Goal: Browse casually: Explore the website without a specific task or goal

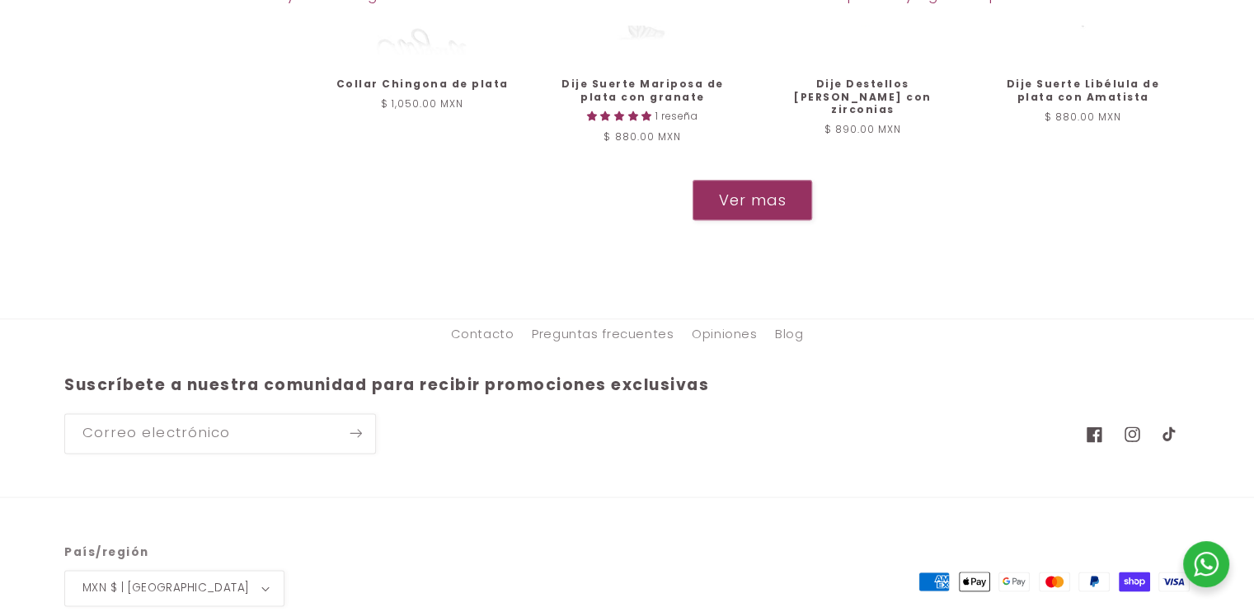
scroll to position [2023, 0]
click at [706, 219] on button "Ver mas" at bounding box center [752, 199] width 121 height 40
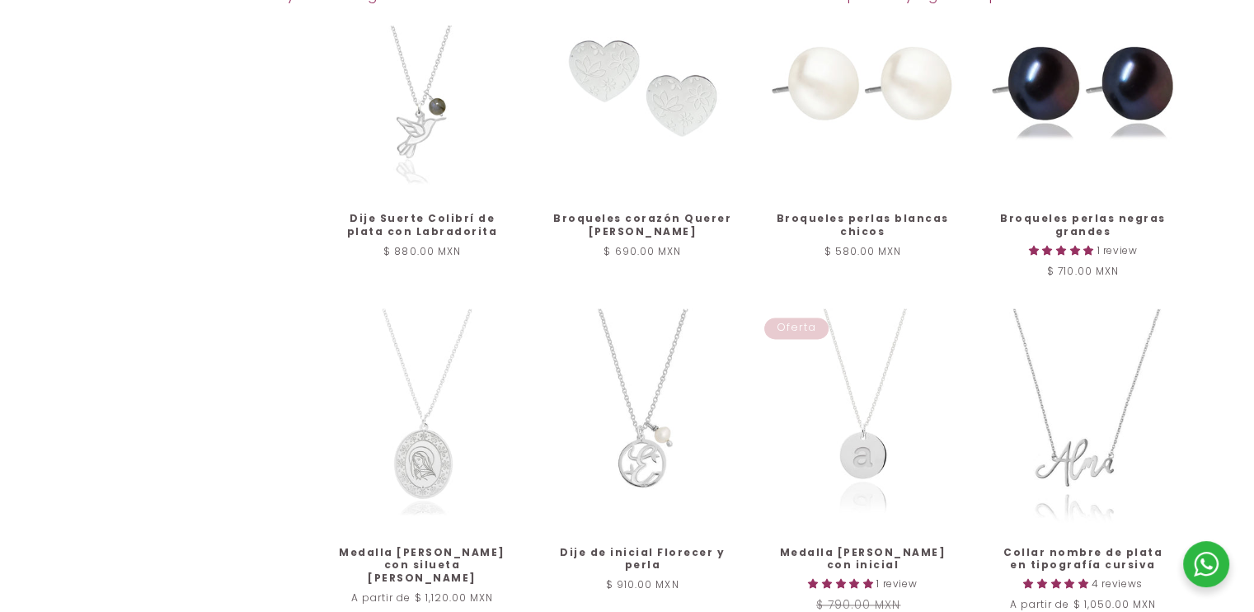
scroll to position [2233, 0]
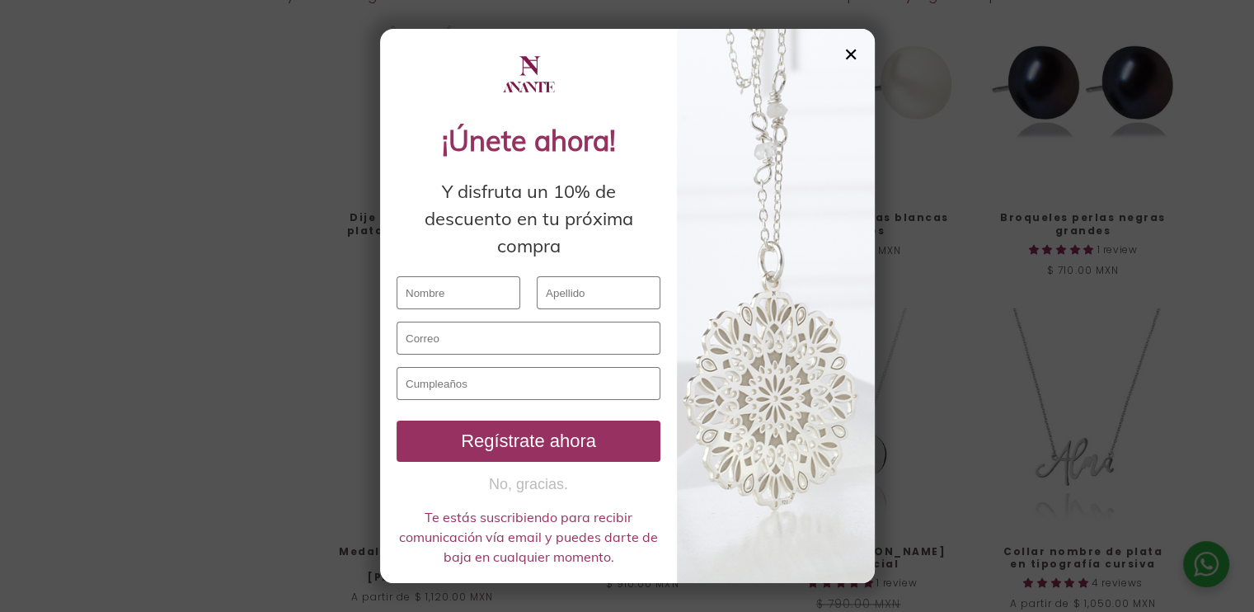
click at [854, 53] on div "✕" at bounding box center [850, 54] width 15 height 18
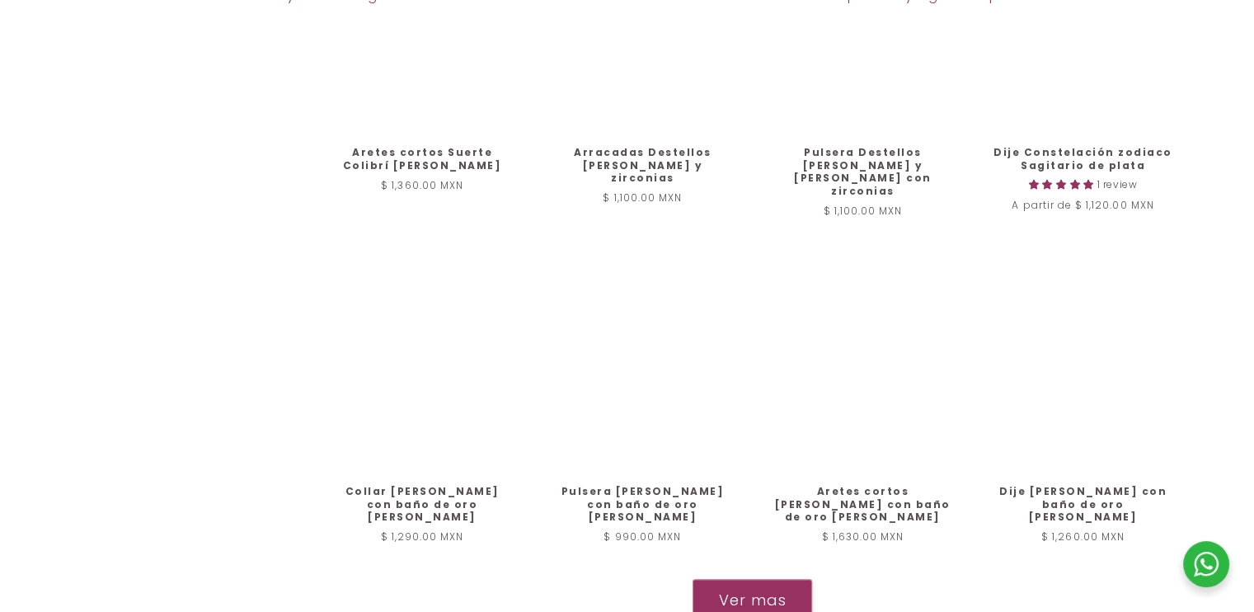
scroll to position [3423, 0]
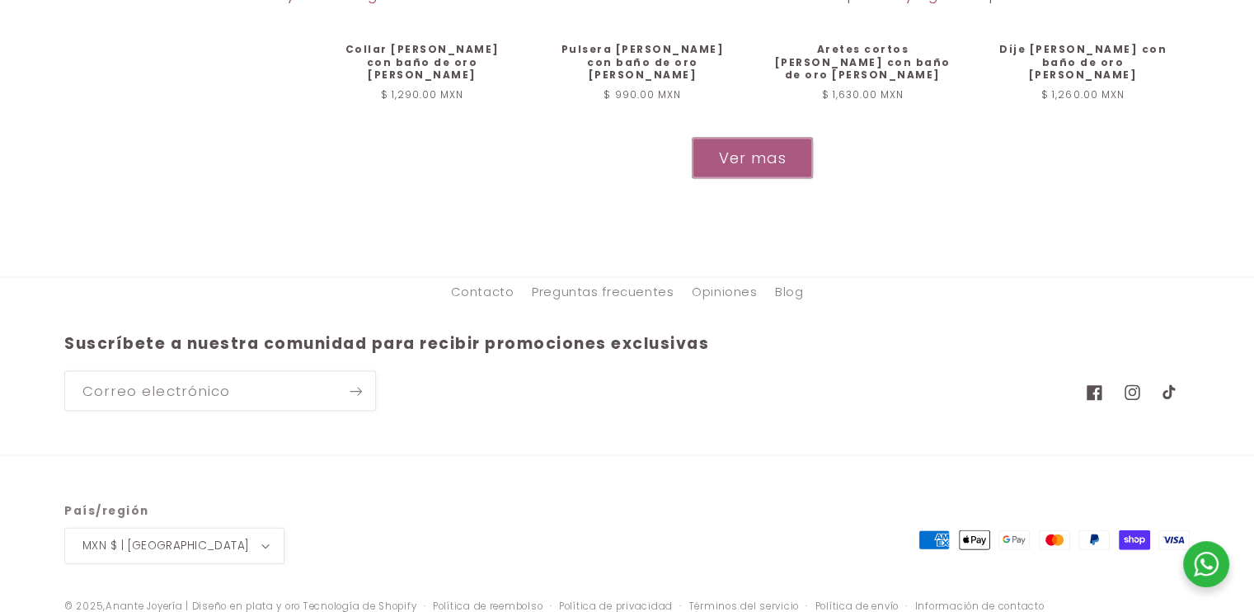
click at [766, 167] on button "Ver mas" at bounding box center [752, 158] width 121 height 40
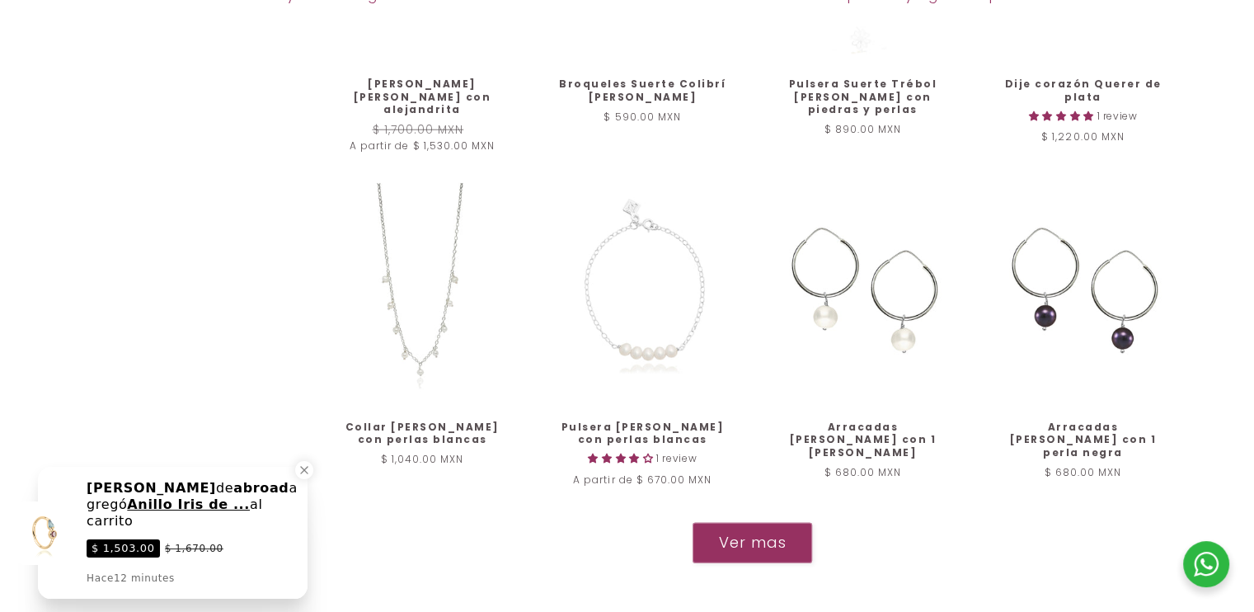
scroll to position [4386, 0]
click at [743, 529] on button "Ver mas" at bounding box center [752, 542] width 121 height 40
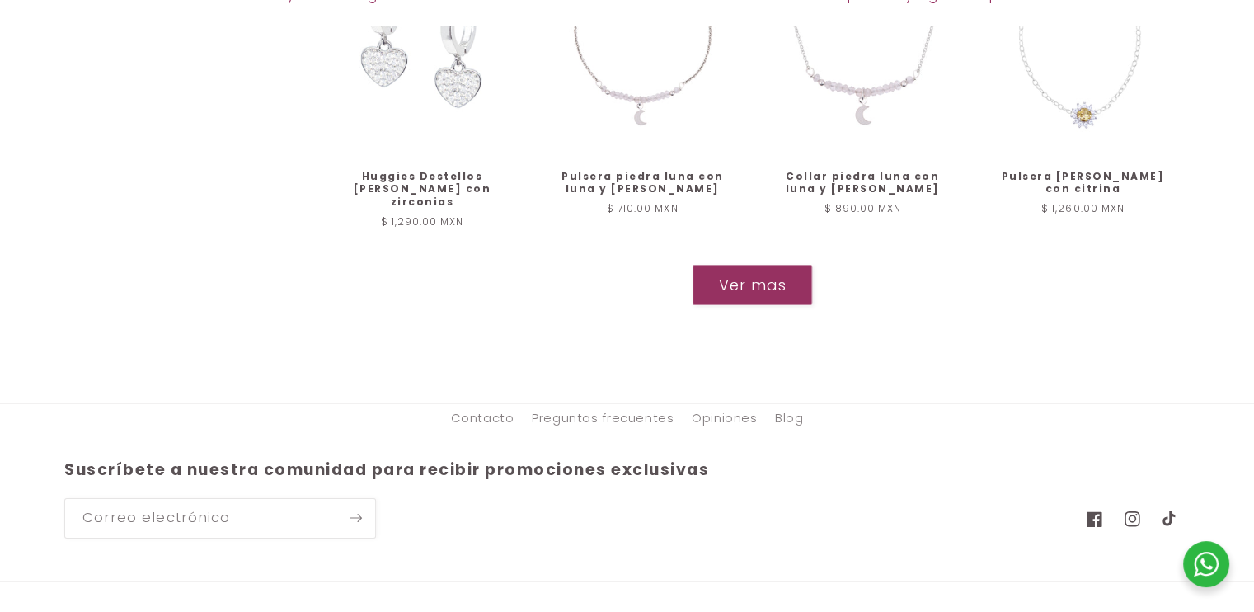
scroll to position [6015, 0]
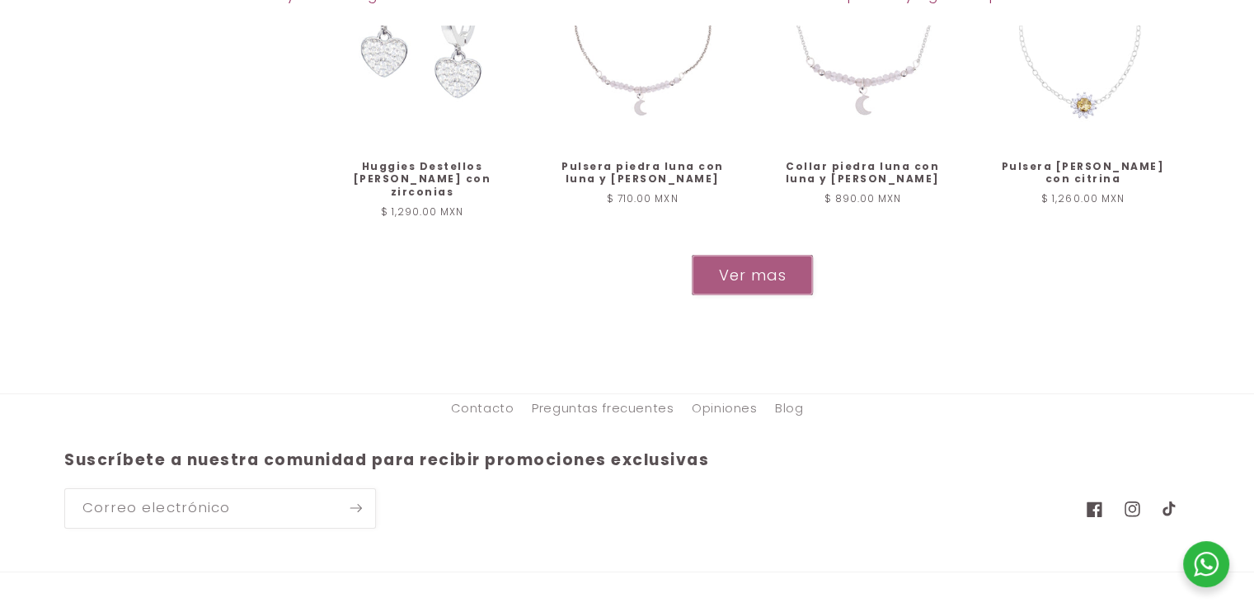
click at [770, 255] on button "Ver mas" at bounding box center [752, 275] width 121 height 40
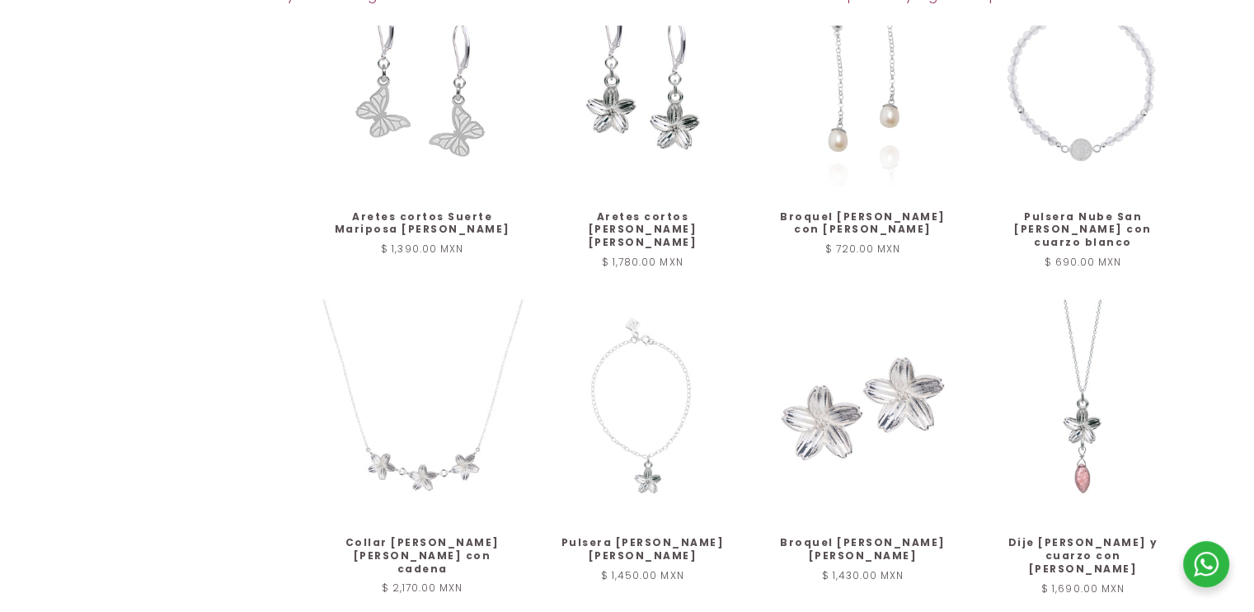
scroll to position [6955, 0]
drag, startPoint x: 261, startPoint y: 169, endPoint x: 732, endPoint y: 538, distance: 598.4
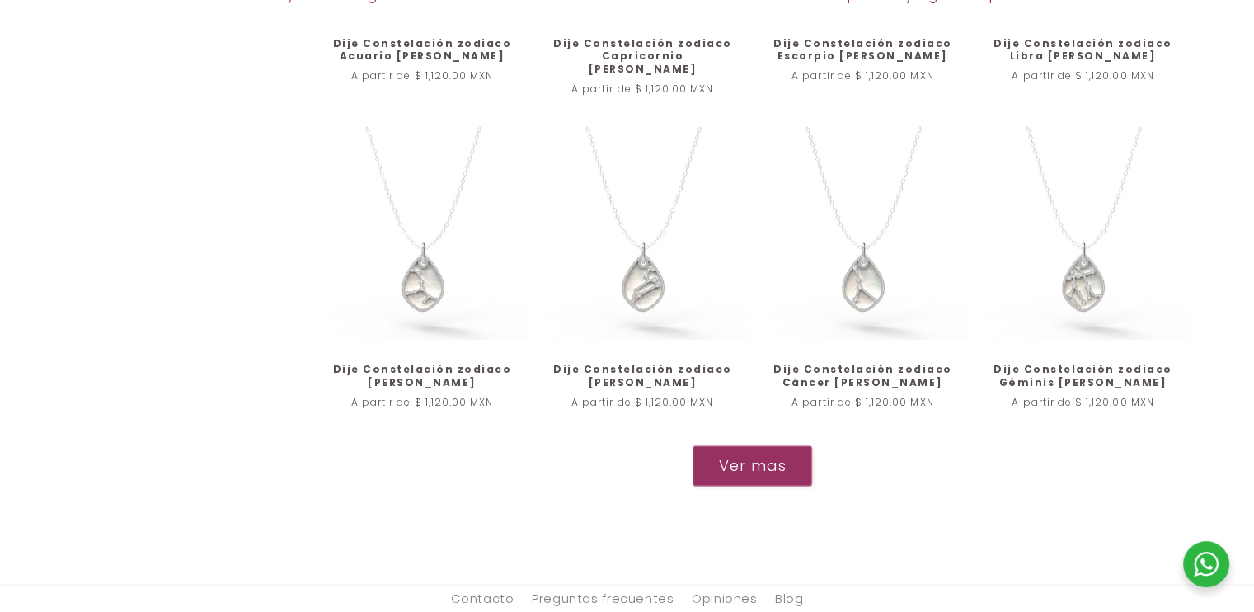
scroll to position [8609, 0]
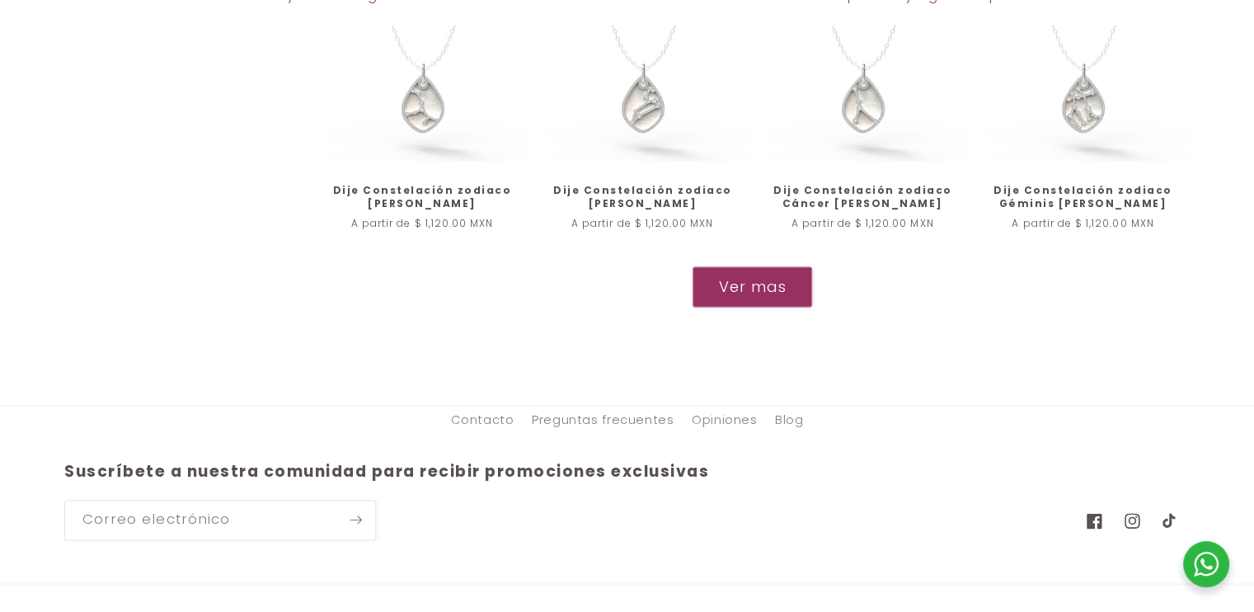
click at [758, 266] on button "Ver mas" at bounding box center [752, 286] width 121 height 40
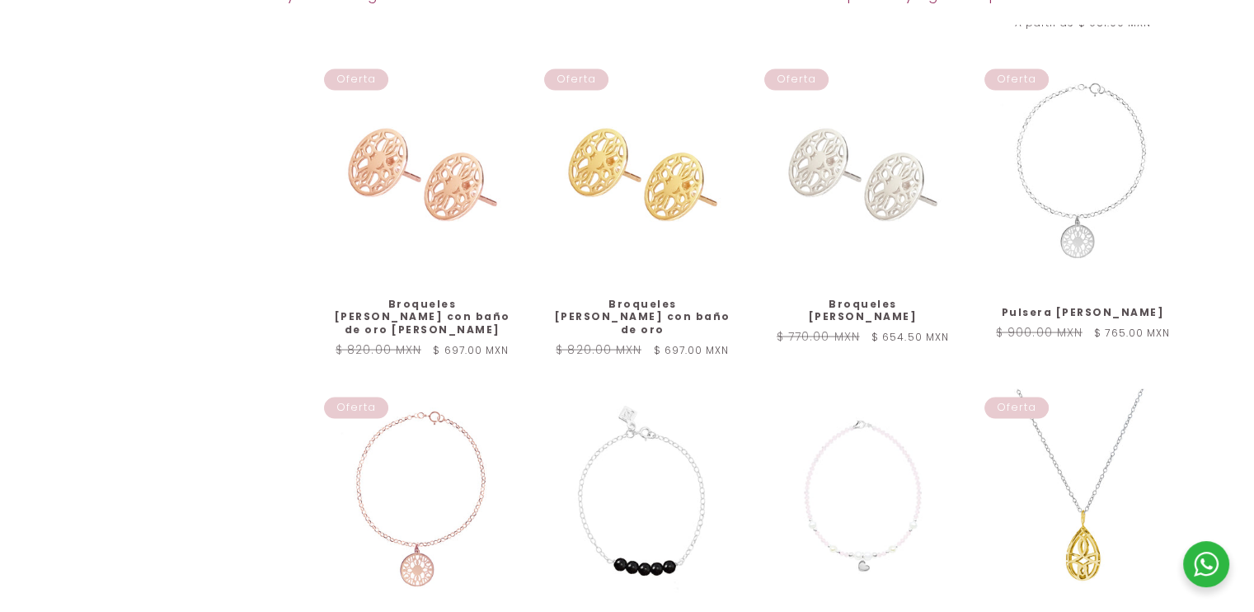
scroll to position [9922, 0]
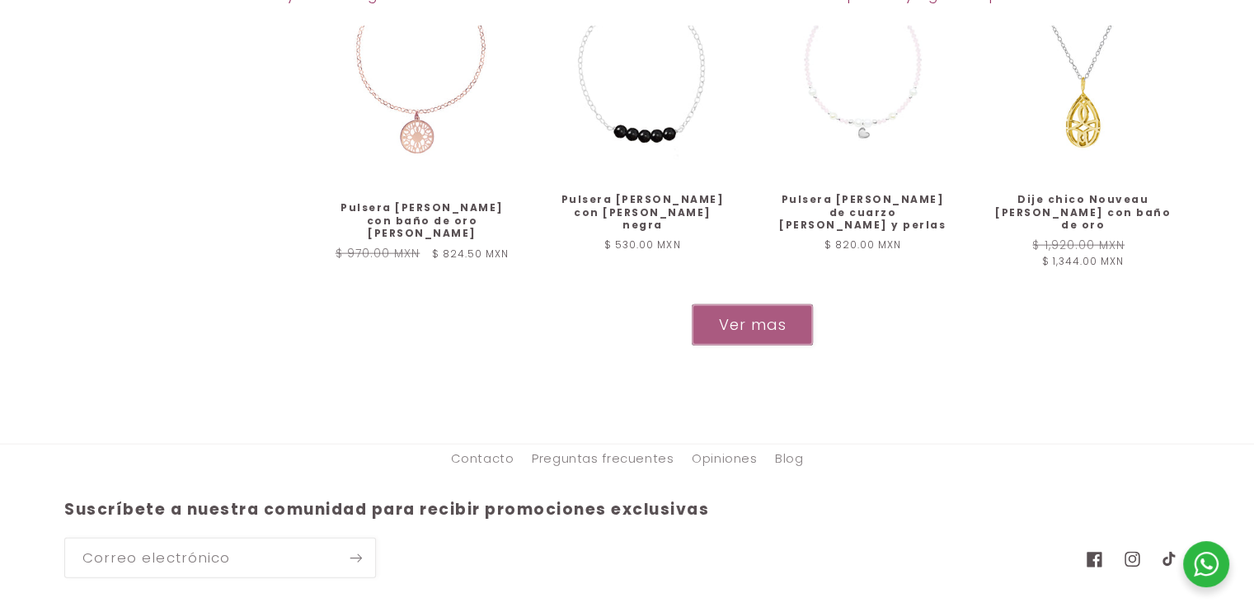
click at [696, 304] on button "Ver mas" at bounding box center [752, 324] width 121 height 40
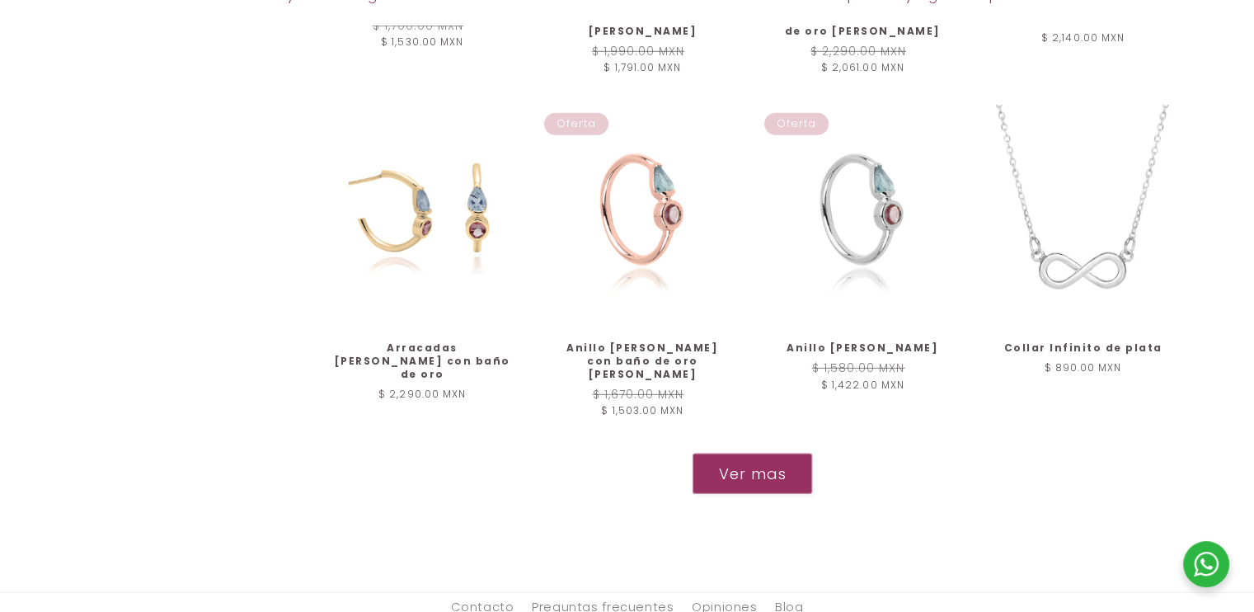
scroll to position [11130, 0]
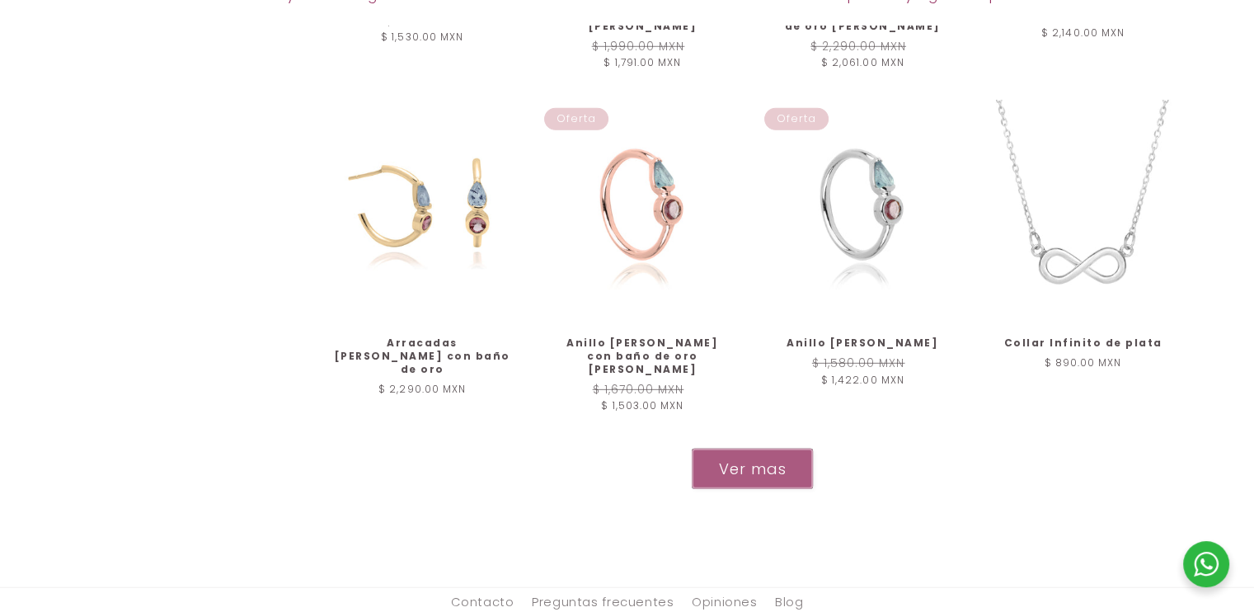
click at [700, 449] on button "Ver mas" at bounding box center [752, 469] width 121 height 40
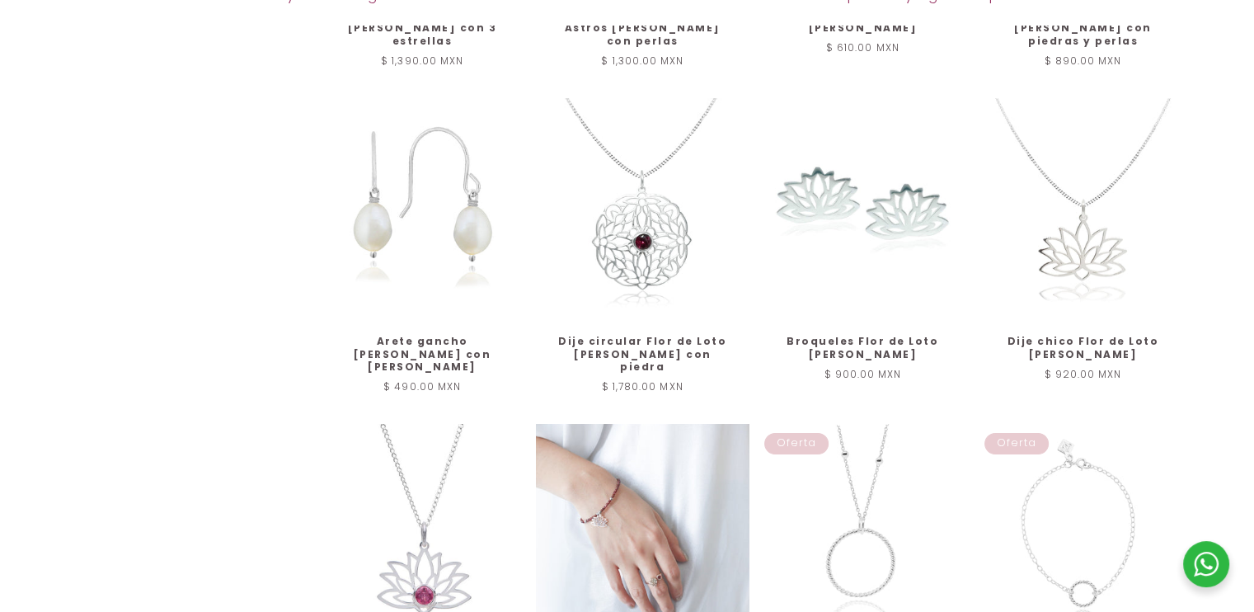
scroll to position [12138, 0]
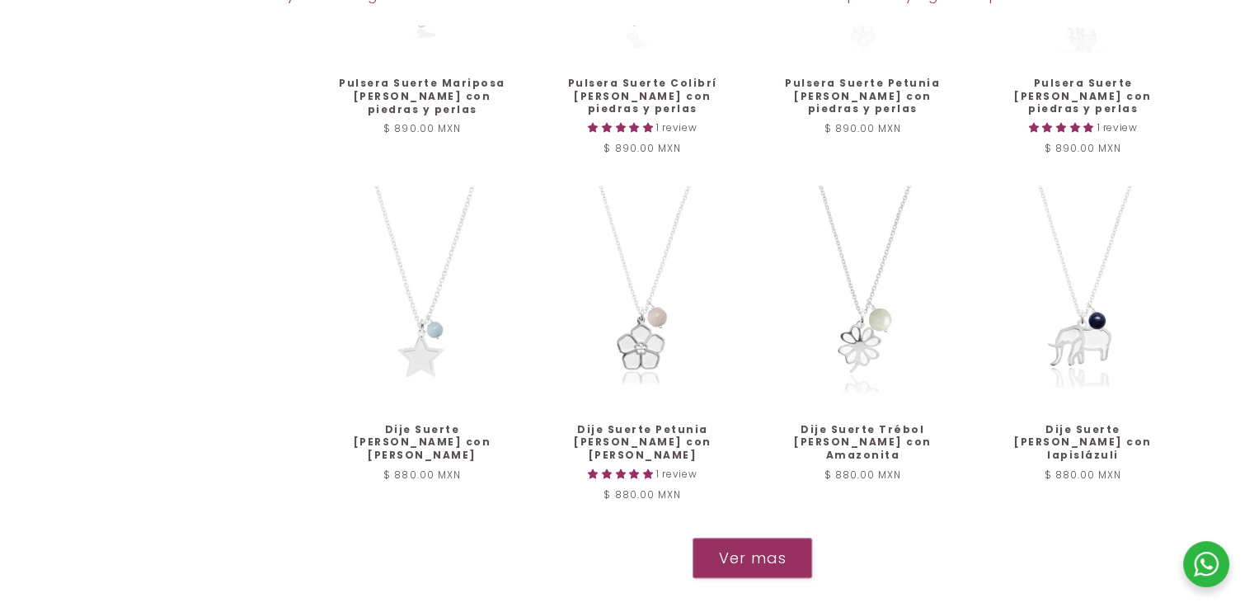
scroll to position [13761, 0]
click at [771, 536] on button "Ver mas" at bounding box center [752, 556] width 121 height 40
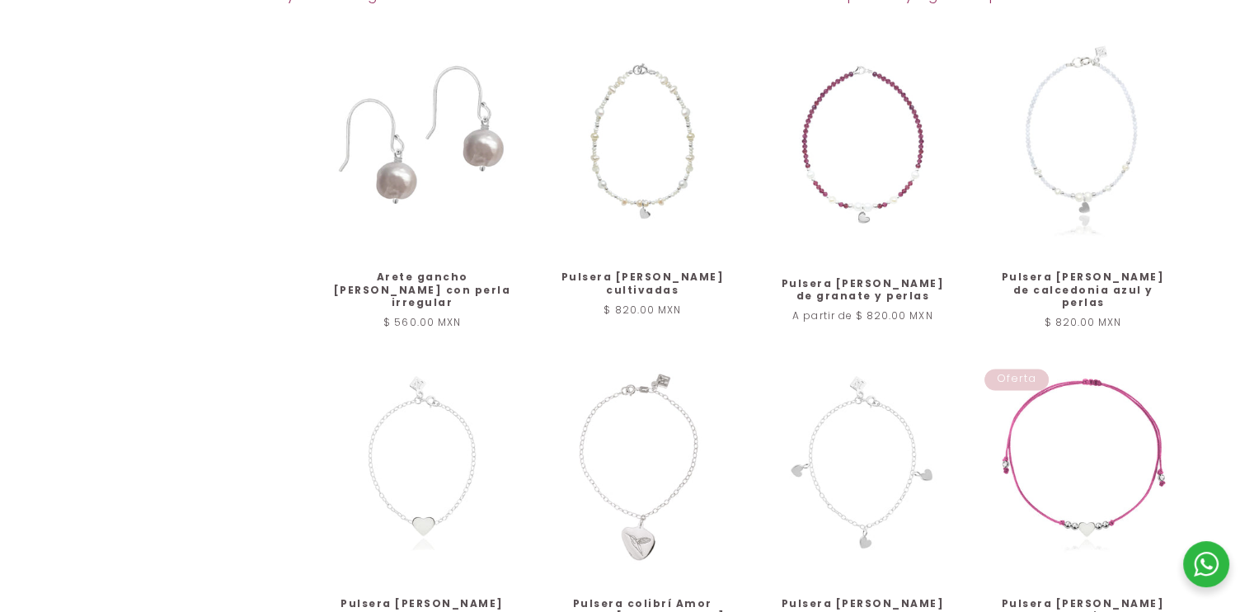
scroll to position [14923, 0]
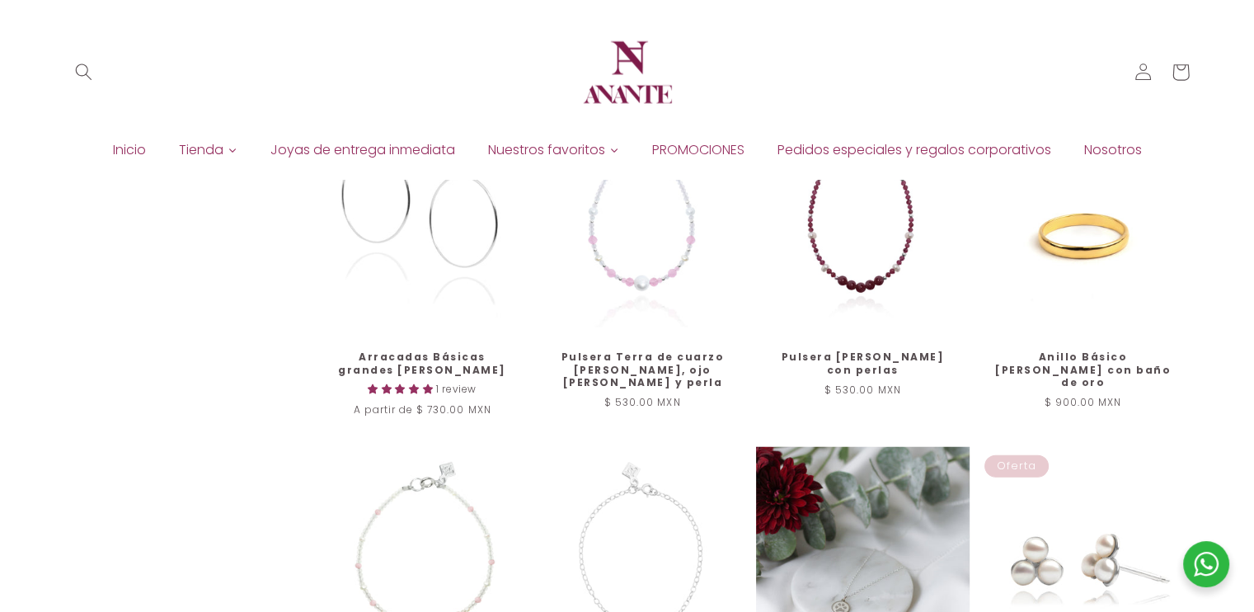
scroll to position [16160, 0]
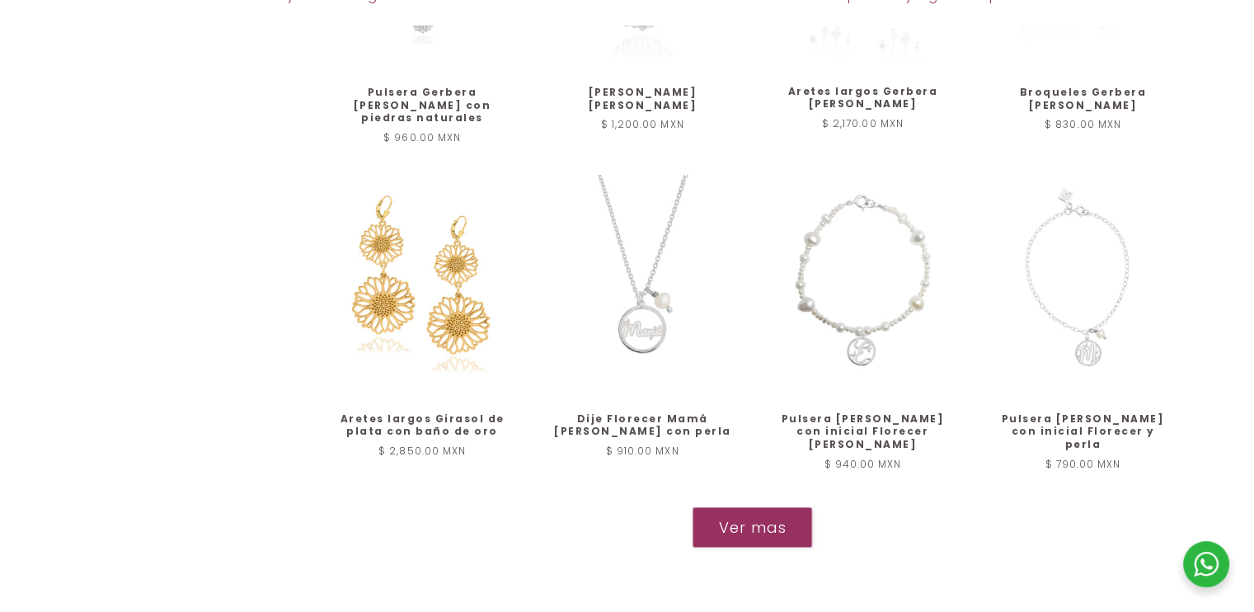
scroll to position [17777, 0]
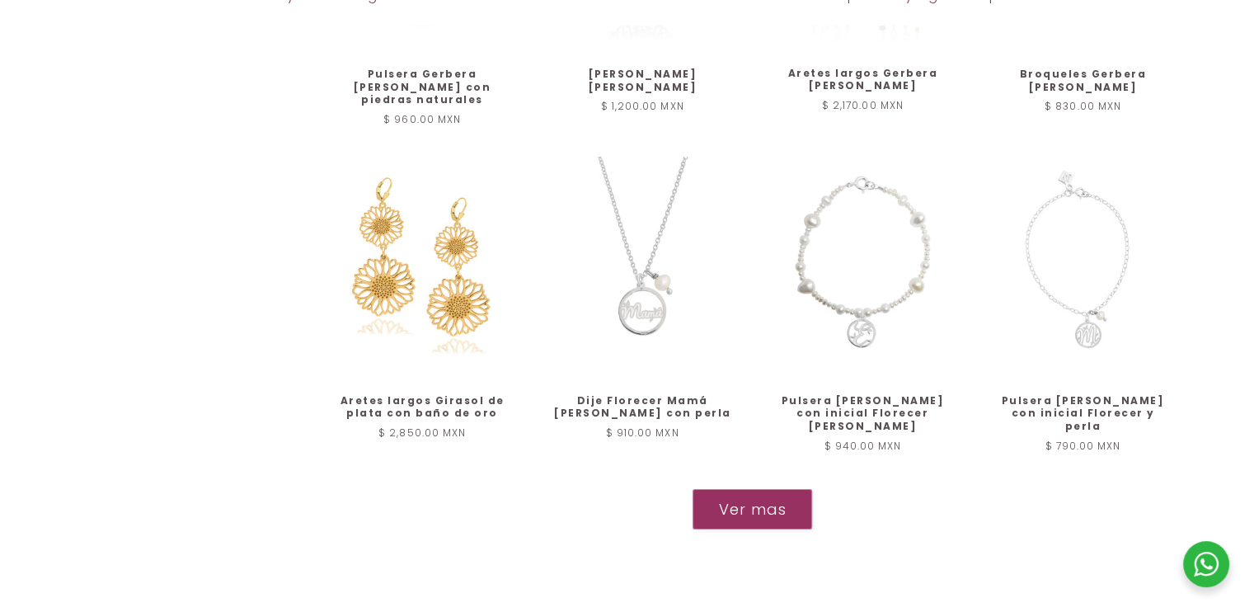
click at [747, 489] on button "Ver mas" at bounding box center [752, 509] width 121 height 40
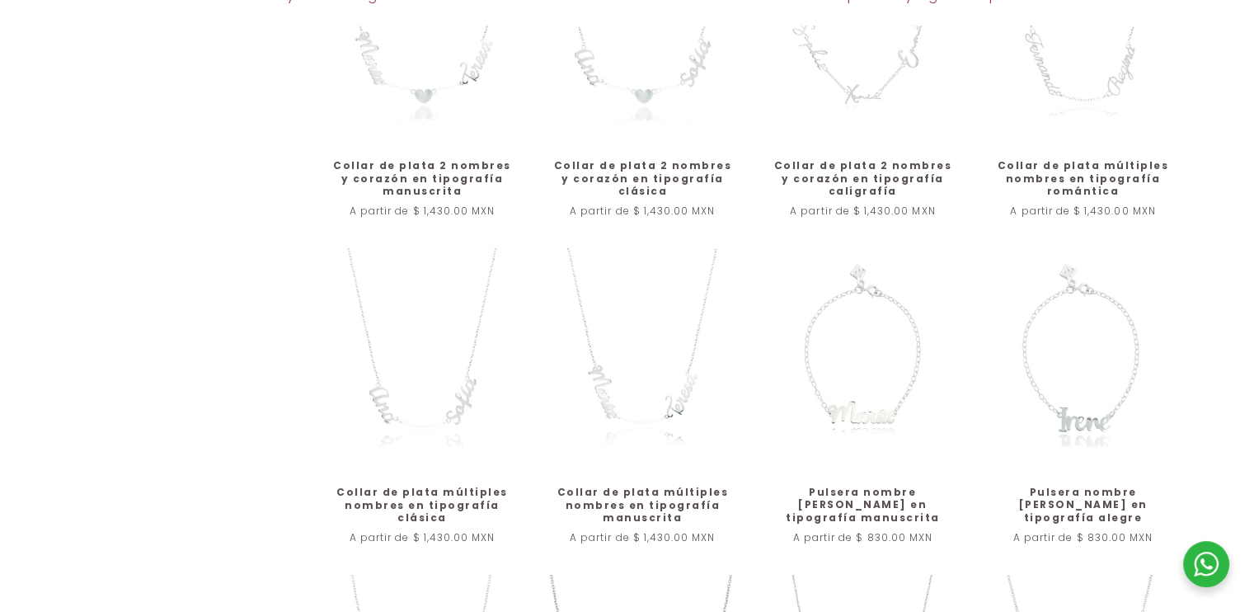
scroll to position [19087, 0]
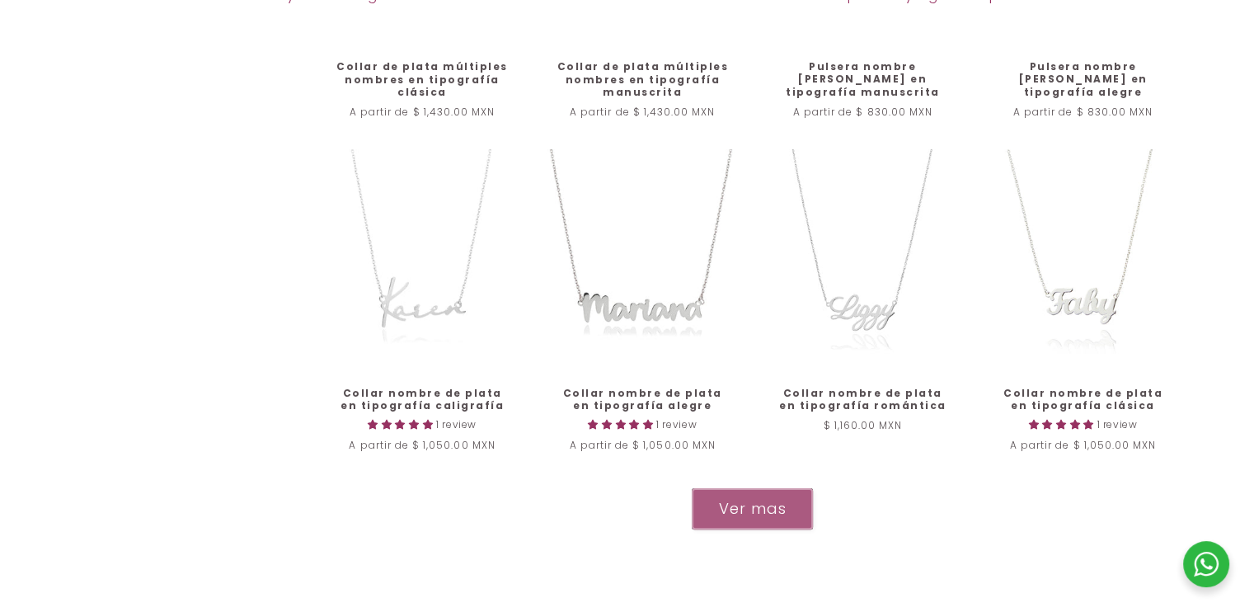
click at [741, 488] on button "Ver mas" at bounding box center [752, 508] width 121 height 40
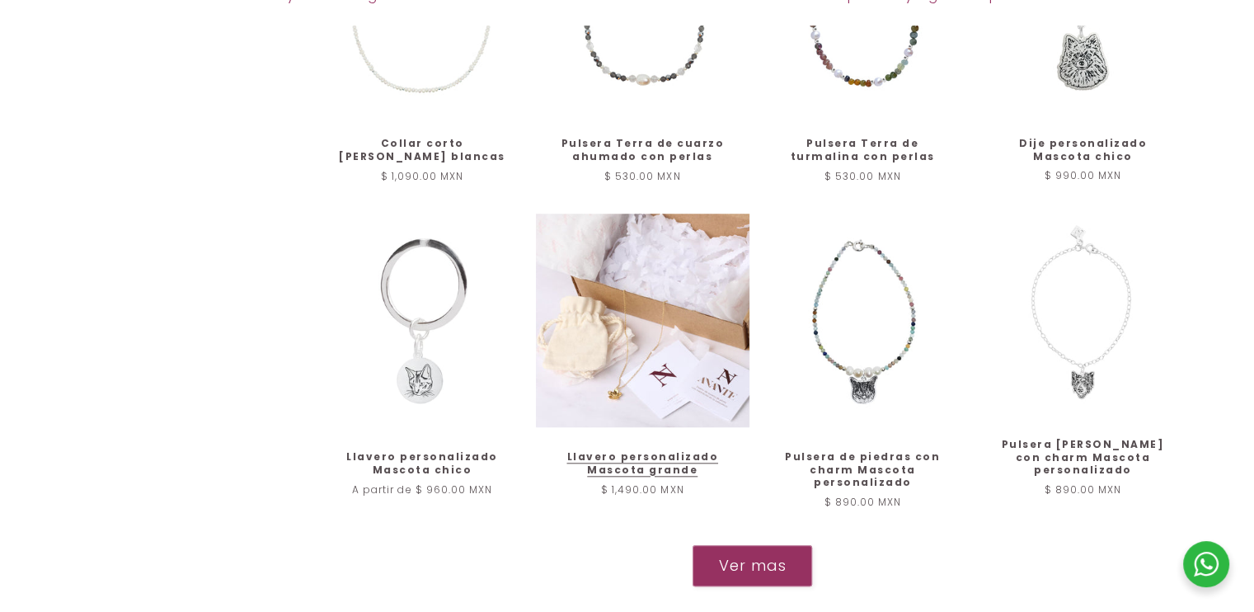
scroll to position [20322, 0]
